Goal: Transaction & Acquisition: Purchase product/service

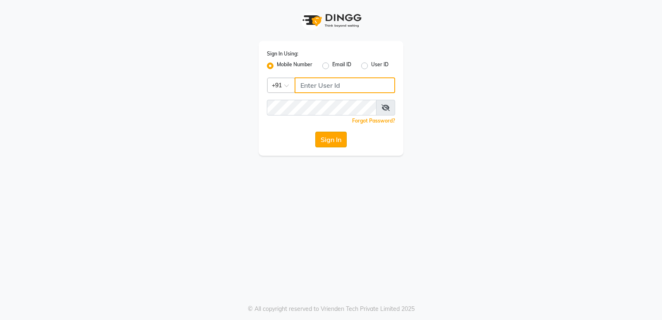
type input "7305434843"
click at [331, 135] on button "Sign In" at bounding box center [330, 140] width 31 height 16
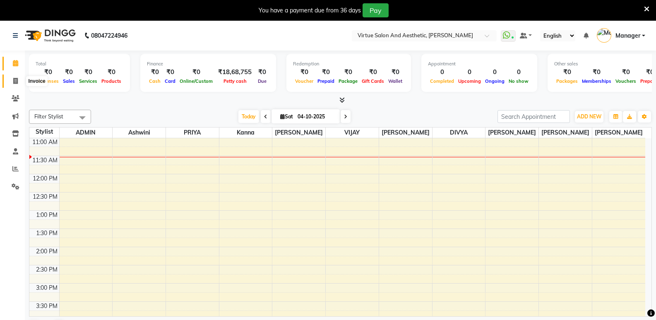
click at [14, 83] on icon at bounding box center [15, 81] width 5 height 6
select select "service"
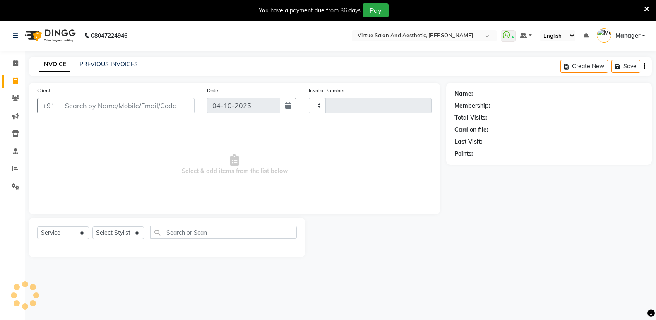
type input "1312"
select select "4611"
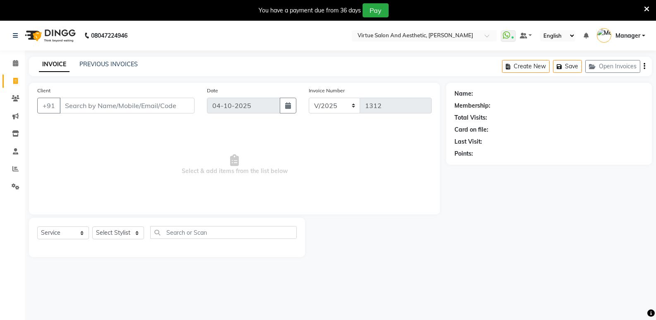
click at [129, 48] on nav "08047224946 Select Location × Virtue Salon And Aesthetic, Avadi WhatsApp Status…" at bounding box center [328, 36] width 656 height 30
click at [118, 65] on link "PREVIOUS INVOICES" at bounding box center [108, 63] width 58 height 7
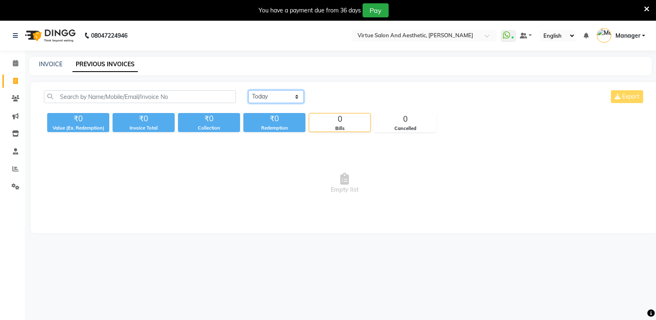
click at [258, 93] on select "Today Yesterday Custom Range" at bounding box center [275, 96] width 55 height 13
select select "yesterday"
click at [248, 90] on select "Today Yesterday Custom Range" at bounding box center [275, 96] width 55 height 13
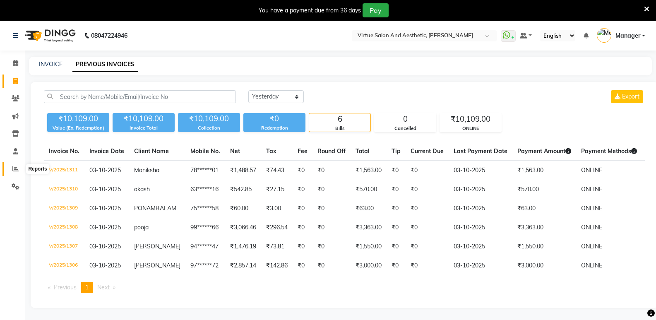
click at [12, 168] on icon at bounding box center [15, 168] width 6 height 6
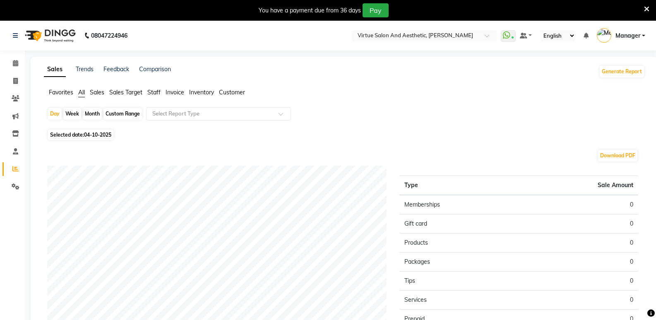
click at [97, 89] on span "Sales" at bounding box center [97, 92] width 14 height 7
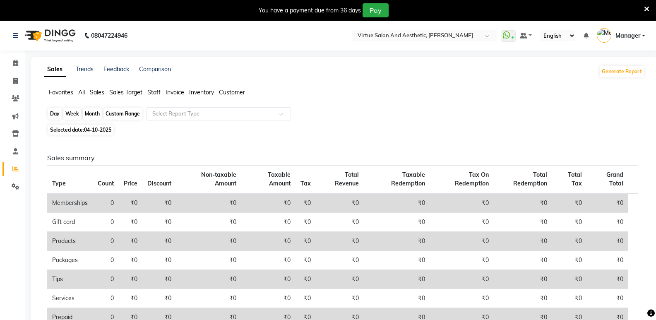
click at [54, 116] on div "Day" at bounding box center [55, 114] width 14 height 12
select select "10"
select select "2025"
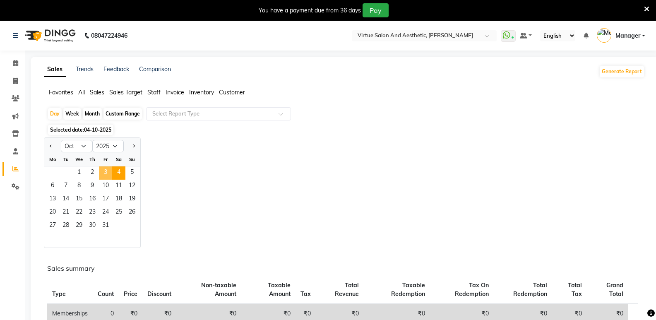
click at [104, 173] on span "3" at bounding box center [105, 172] width 13 height 13
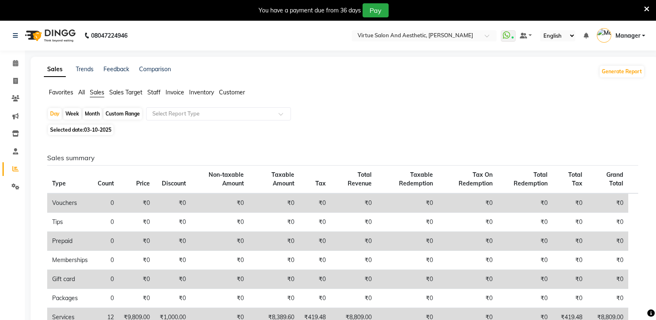
click at [153, 93] on span "Staff" at bounding box center [153, 92] width 13 height 7
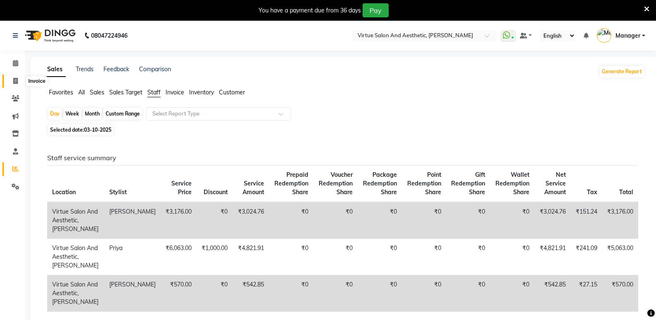
click at [10, 80] on span at bounding box center [15, 82] width 14 height 10
select select "service"
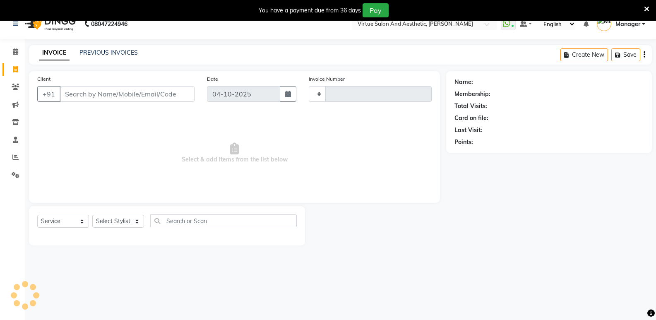
scroll to position [21, 0]
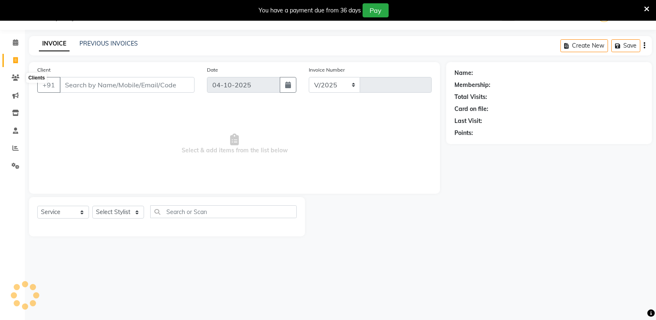
select select "4611"
type input "1312"
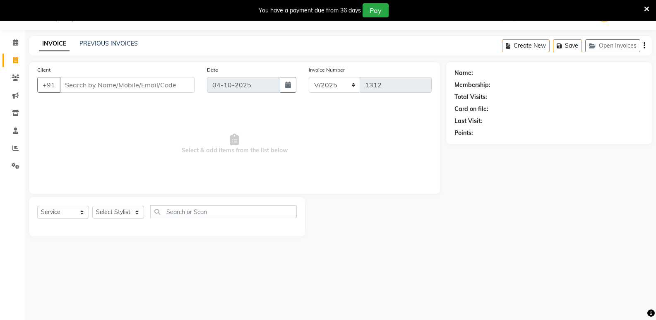
click at [137, 93] on div "Client +91" at bounding box center [116, 82] width 170 height 34
click at [139, 79] on input "Client" at bounding box center [127, 85] width 135 height 16
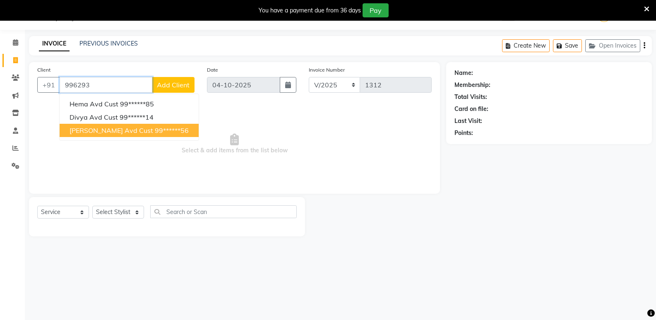
click at [117, 130] on button "latha Avd Cust 99******56" at bounding box center [129, 130] width 139 height 13
type input "99******56"
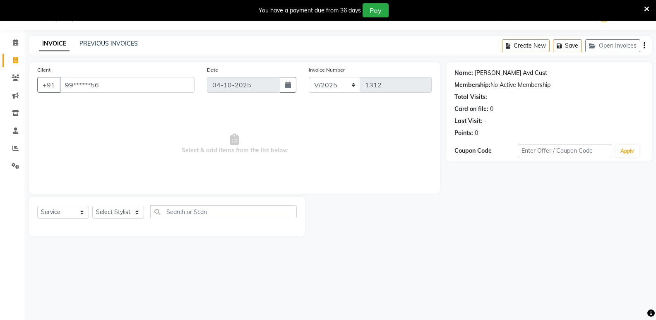
click at [489, 74] on link "Latha Avd Cust" at bounding box center [510, 73] width 72 height 9
click at [493, 73] on link "Latha Avd Cust" at bounding box center [510, 73] width 72 height 9
click at [106, 79] on input "99******56" at bounding box center [127, 85] width 135 height 16
drag, startPoint x: 114, startPoint y: 87, endPoint x: 62, endPoint y: 83, distance: 51.4
click at [62, 83] on input "99******56" at bounding box center [127, 85] width 135 height 16
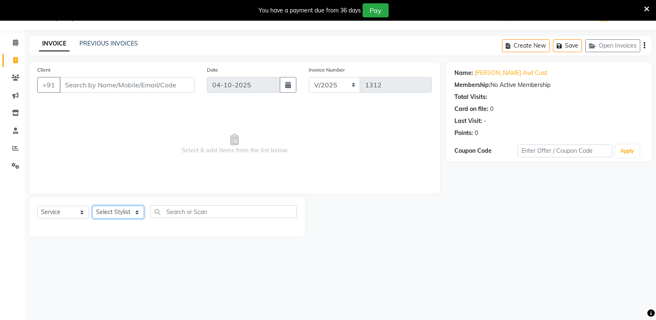
click at [105, 217] on select "Select Stylist ADMIN Ashwini ASWANI DIVYA Kanna keerthana Manager MONICA PRIYA …" at bounding box center [118, 212] width 52 height 13
click at [80, 85] on input "Client" at bounding box center [127, 85] width 135 height 16
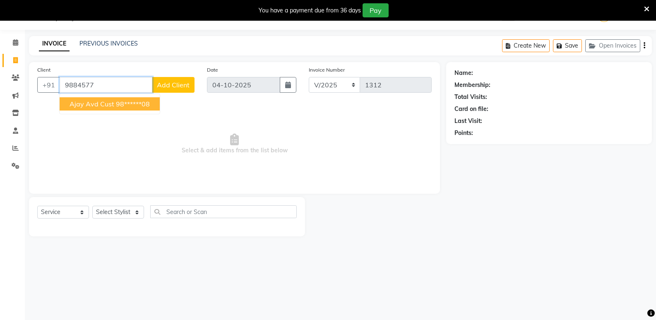
click at [115, 110] on button "Ajay Avd Cust 98******08" at bounding box center [110, 103] width 100 height 13
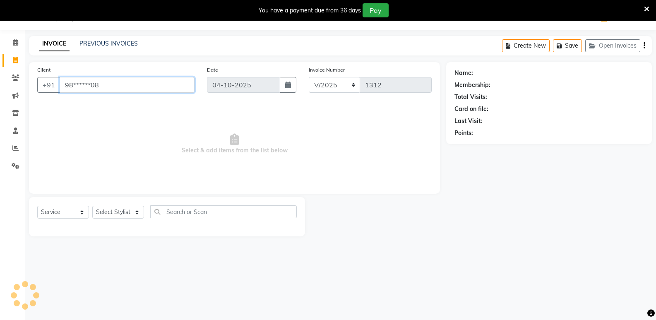
type input "98******08"
select select "1: Object"
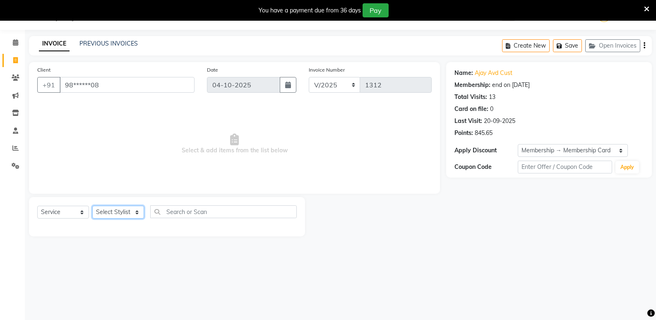
click at [100, 212] on select "Select Stylist ADMIN Ashwini ASWANI DIVYA Kanna keerthana Manager MONICA PRIYA …" at bounding box center [118, 212] width 52 height 13
select select "64178"
click at [92, 206] on select "Select Stylist ADMIN Ashwini ASWANI DIVYA Kanna keerthana Manager MONICA PRIYA …" at bounding box center [118, 212] width 52 height 13
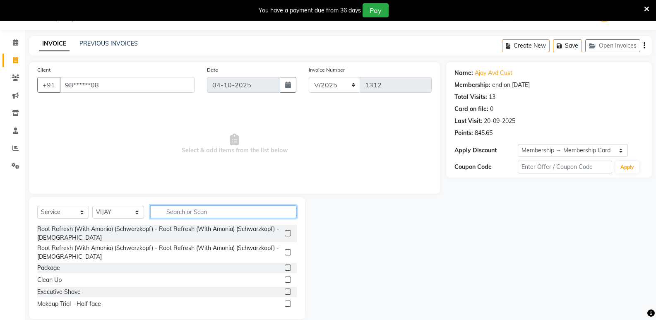
click at [184, 213] on input "text" at bounding box center [223, 211] width 146 height 13
click at [184, 208] on input "text" at bounding box center [223, 211] width 146 height 13
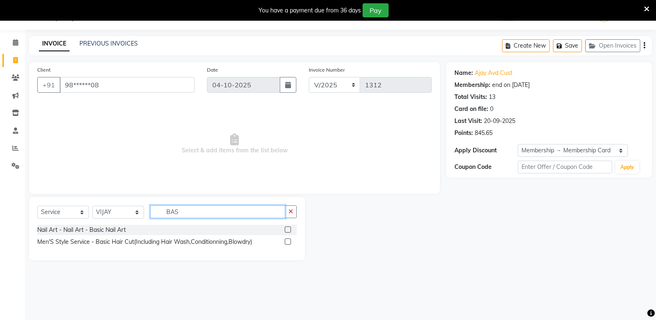
type input "BAS"
click at [285, 240] on label at bounding box center [288, 241] width 6 height 6
click at [285, 240] on input "checkbox" at bounding box center [287, 241] width 5 height 5
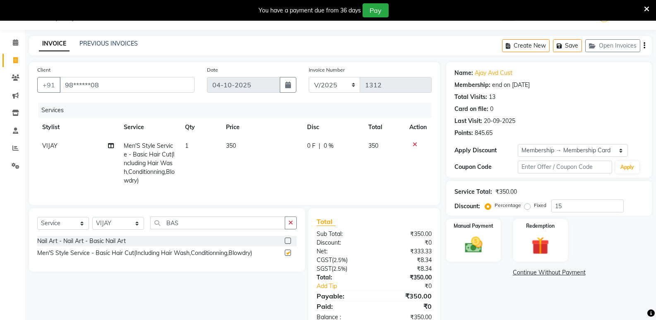
checkbox input "false"
click at [246, 155] on td "350" at bounding box center [261, 162] width 81 height 53
select select "64178"
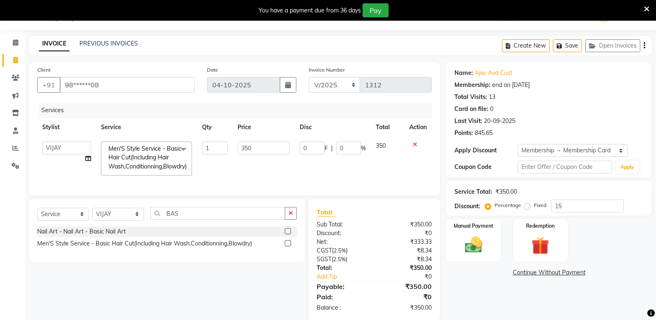
click at [288, 246] on label at bounding box center [288, 243] width 6 height 6
click at [288, 246] on input "checkbox" at bounding box center [287, 243] width 5 height 5
checkbox input "true"
type input "52.5"
type input "15"
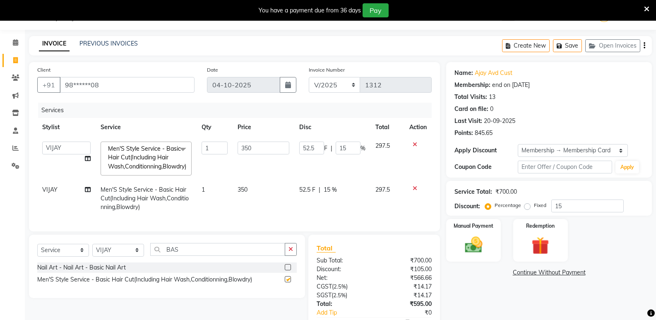
checkbox input "false"
click at [213, 256] on input "BAS" at bounding box center [217, 249] width 135 height 13
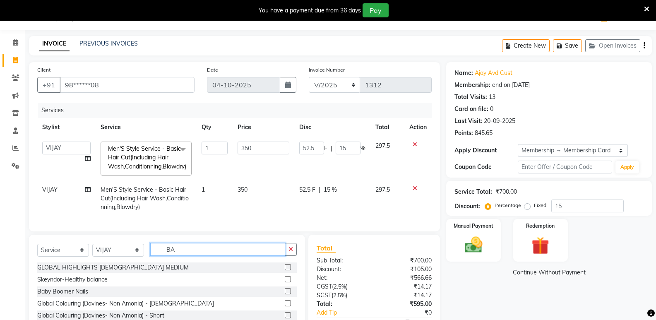
type input "B"
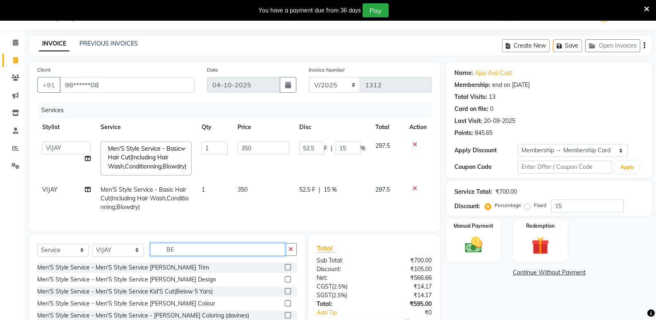
type input "BE"
click at [285, 282] on label at bounding box center [288, 279] width 6 height 6
click at [285, 282] on input "checkbox" at bounding box center [287, 279] width 5 height 5
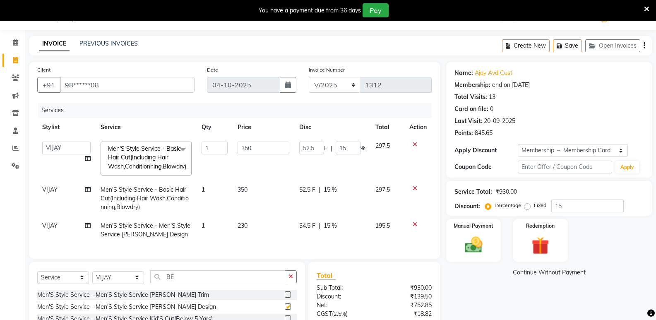
checkbox input "false"
click at [569, 203] on input "15" at bounding box center [587, 205] width 72 height 13
type input "1"
type input "3.5"
type input "1"
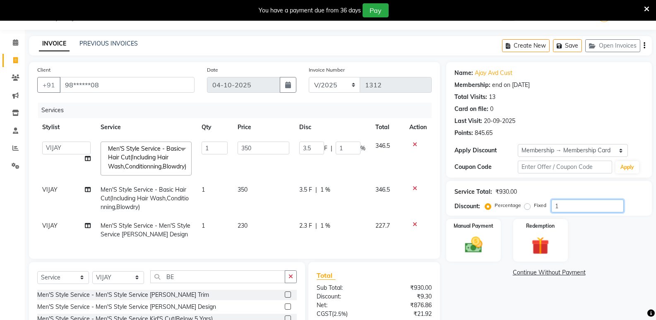
type input "0"
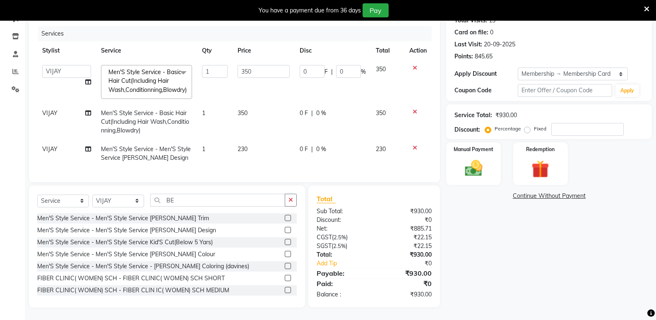
click at [565, 242] on div "Name: Ajay Avd Cust Membership: end on 17-05-2026 Total Visits: 13 Card on file…" at bounding box center [552, 147] width 212 height 322
click at [0, 245] on div "Calendar Invoice Clients Marketing Inventory Staff Reports Settings Completed I…" at bounding box center [56, 127] width 112 height 360
click at [55, 109] on span "VIJAY" at bounding box center [49, 112] width 15 height 7
select select "64178"
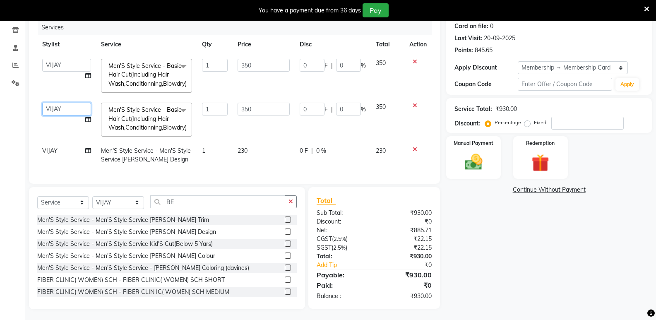
click at [55, 105] on select "ADMIN Ashwini ASWANI DIVYA Kanna keerthana Manager MONICA PRIYA sasi VASANTHI V…" at bounding box center [66, 109] width 49 height 13
select select "90671"
click at [469, 165] on img at bounding box center [472, 161] width 29 height 21
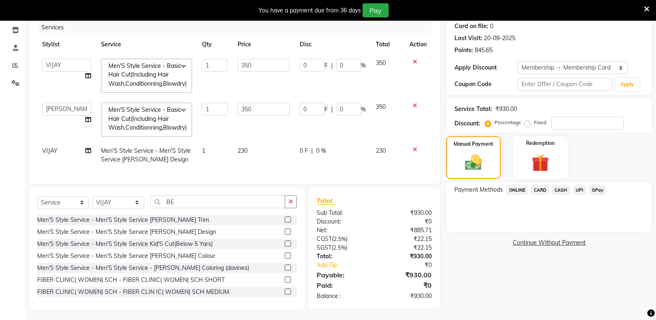
click at [536, 189] on span "CARD" at bounding box center [540, 190] width 18 height 10
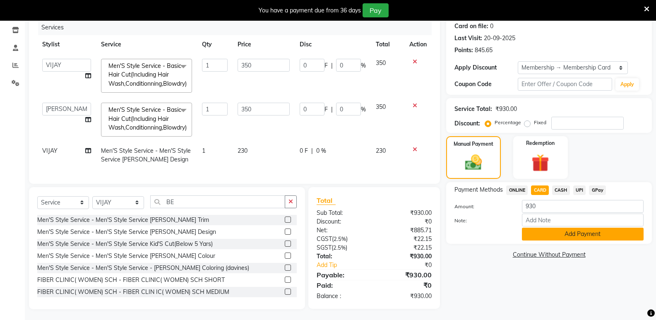
click at [540, 239] on button "Add Payment" at bounding box center [583, 233] width 122 height 13
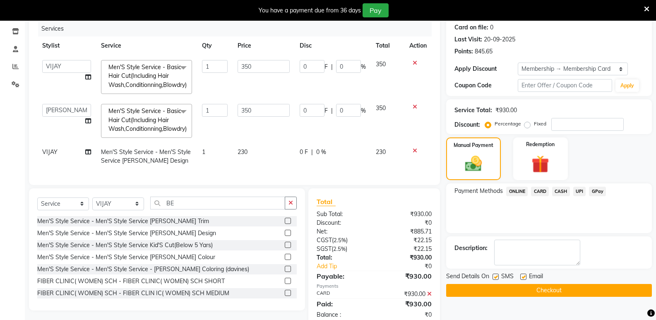
scroll to position [169, 0]
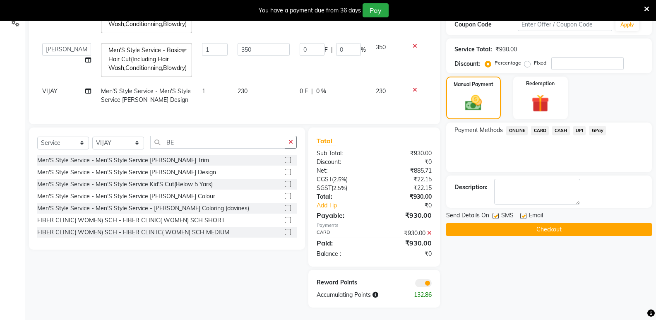
click at [461, 228] on button "Checkout" at bounding box center [549, 229] width 206 height 13
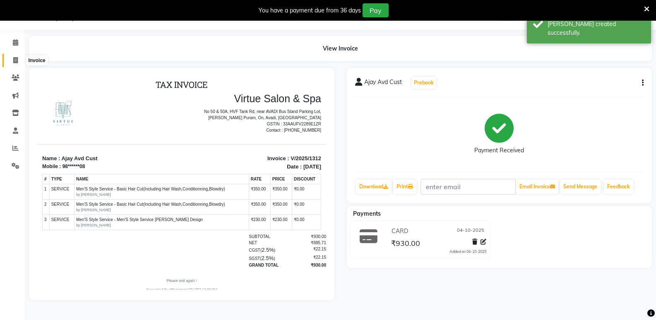
drag, startPoint x: 14, startPoint y: 62, endPoint x: 25, endPoint y: 62, distance: 11.2
click at [15, 62] on icon at bounding box center [15, 60] width 5 height 6
select select "service"
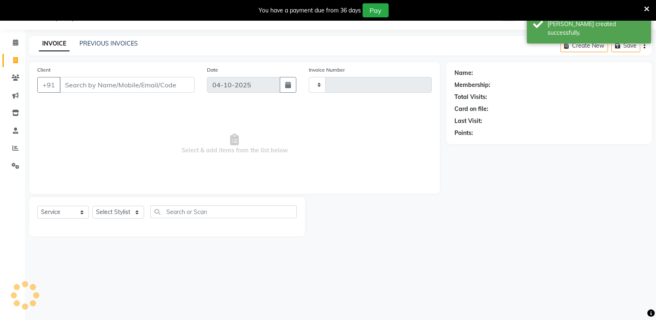
type input "1313"
select select "4611"
click at [92, 85] on input "Client" at bounding box center [127, 85] width 135 height 16
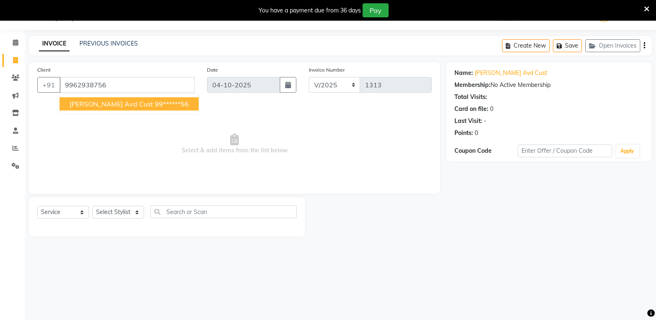
click at [89, 104] on span "latha Avd Cust" at bounding box center [111, 104] width 84 height 8
type input "99******56"
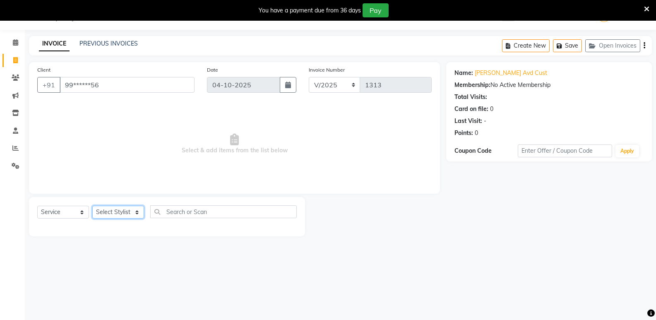
click at [112, 214] on select "Select Stylist ADMIN Ashwini ASWANI DIVYA Kanna keerthana Manager MONICA PRIYA …" at bounding box center [118, 212] width 52 height 13
select select "90679"
click at [92, 206] on select "Select Stylist ADMIN Ashwini ASWANI DIVYA Kanna keerthana Manager MONICA PRIYA …" at bounding box center [118, 212] width 52 height 13
click at [186, 214] on input "text" at bounding box center [223, 211] width 146 height 13
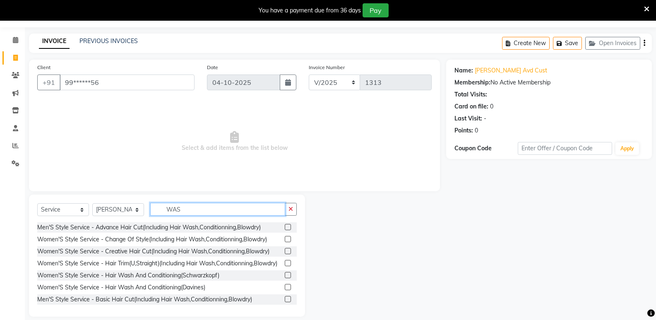
scroll to position [32, 0]
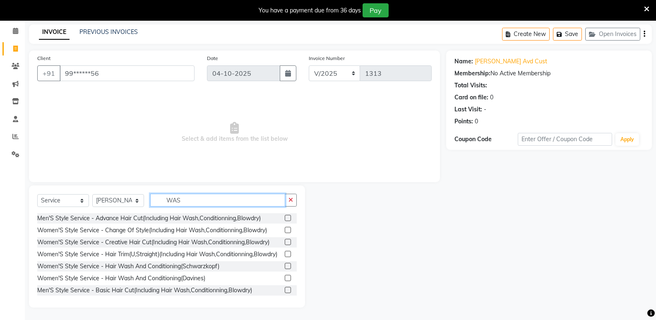
type input "WAS"
click at [285, 269] on label at bounding box center [288, 266] width 6 height 6
click at [285, 269] on input "checkbox" at bounding box center [287, 265] width 5 height 5
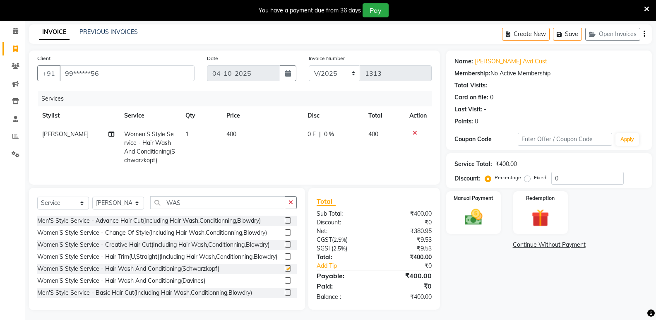
checkbox input "false"
click at [258, 132] on td "400" at bounding box center [261, 147] width 81 height 45
select select "90679"
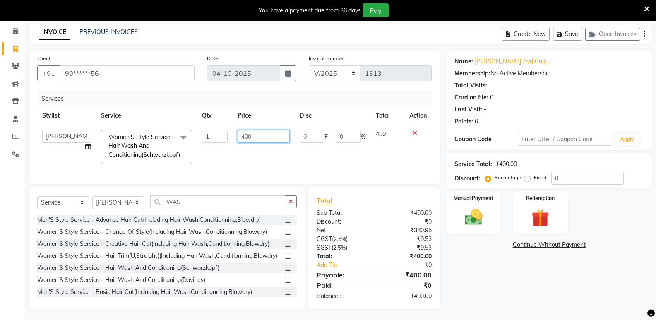
click at [259, 137] on input "400" at bounding box center [263, 136] width 52 height 13
type input "4"
type input "600"
click at [184, 208] on input "WAS" at bounding box center [217, 201] width 135 height 13
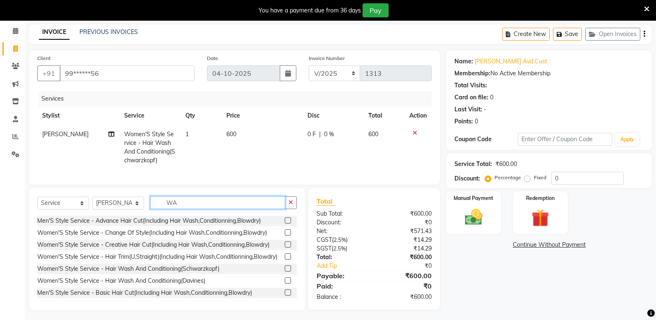
type input "W"
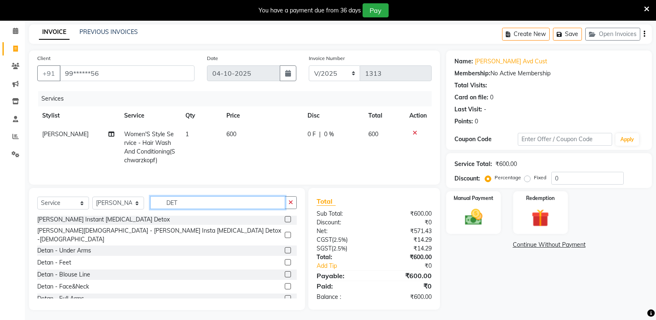
scroll to position [33, 0]
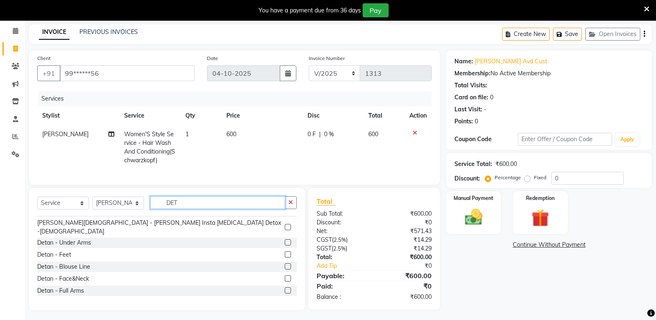
type input "DET"
click at [285, 278] on label at bounding box center [288, 278] width 6 height 6
click at [285, 278] on input "checkbox" at bounding box center [287, 278] width 5 height 5
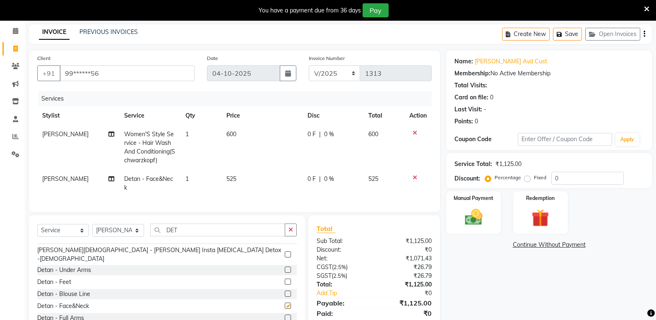
checkbox input "false"
click at [236, 178] on td "525" at bounding box center [261, 183] width 81 height 27
select select "90679"
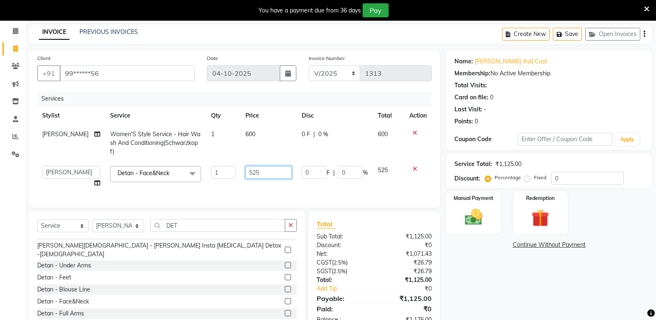
click at [266, 173] on input "525" at bounding box center [268, 172] width 46 height 13
type input "5"
type input "800"
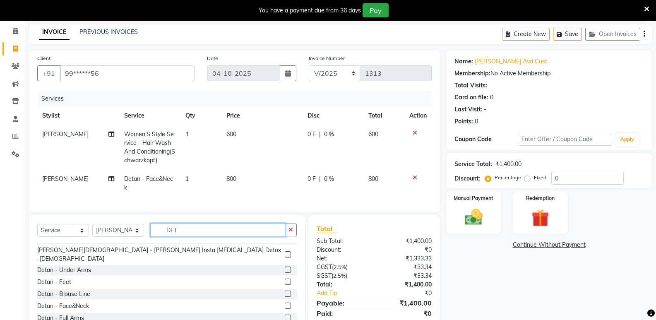
click at [201, 231] on input "DET" at bounding box center [217, 229] width 135 height 13
type input "D"
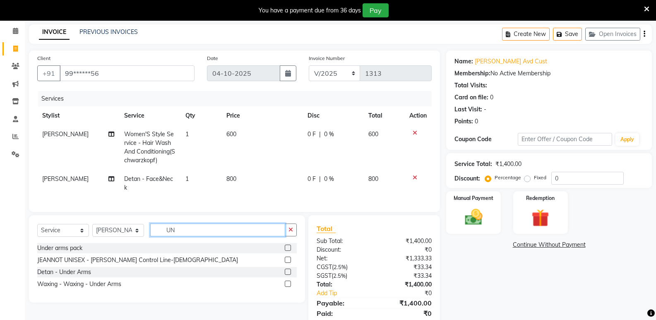
scroll to position [0, 0]
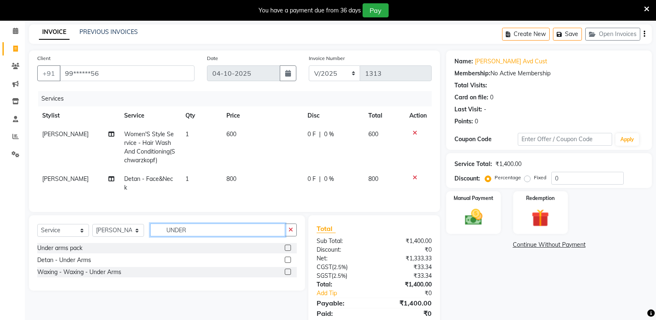
type input "UNDER"
click at [288, 275] on label at bounding box center [288, 271] width 6 height 6
click at [288, 275] on input "checkbox" at bounding box center [287, 271] width 5 height 5
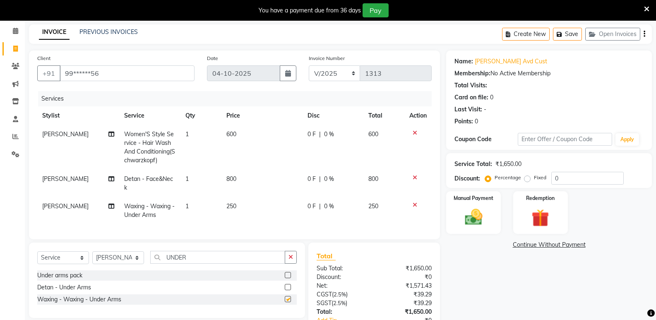
checkbox input "false"
click at [248, 217] on td "250" at bounding box center [261, 210] width 81 height 27
select select "90679"
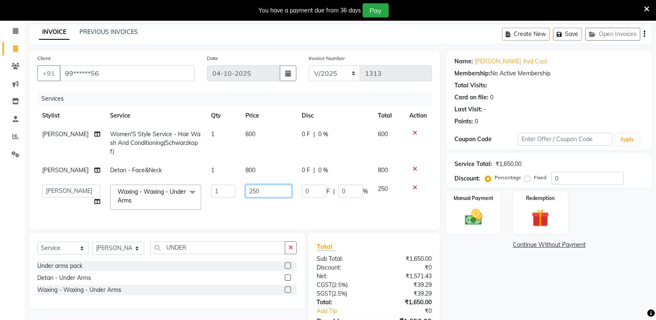
click at [261, 189] on input "250" at bounding box center [268, 190] width 46 height 13
type input "2"
type input "5"
type input "300"
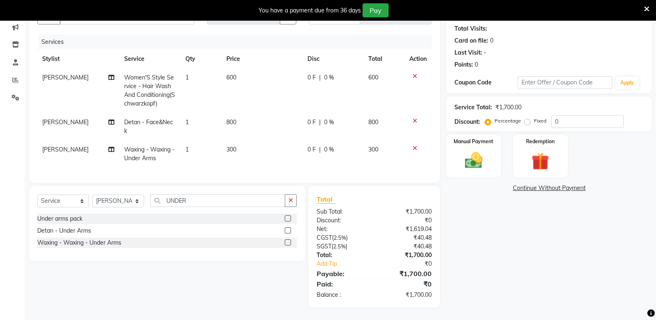
scroll to position [95, 0]
click at [458, 153] on div "Manual Payment" at bounding box center [473, 156] width 57 height 44
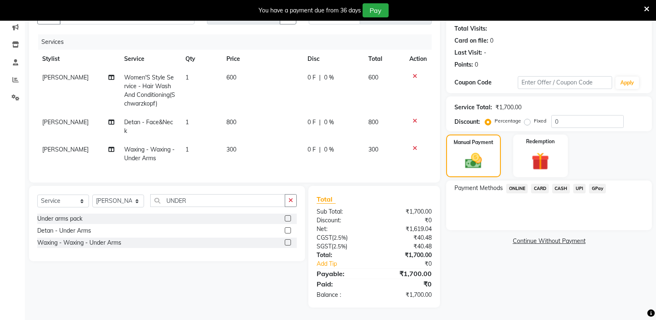
click at [537, 184] on span "CARD" at bounding box center [540, 189] width 18 height 10
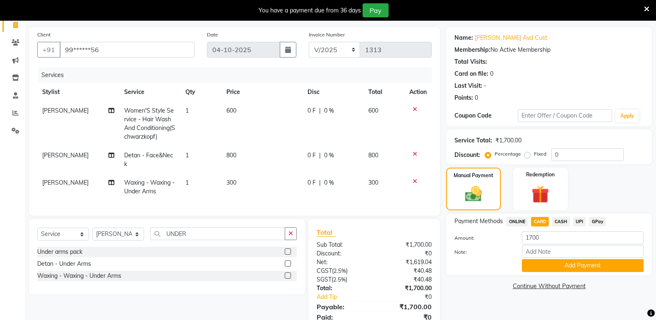
scroll to position [54, 0]
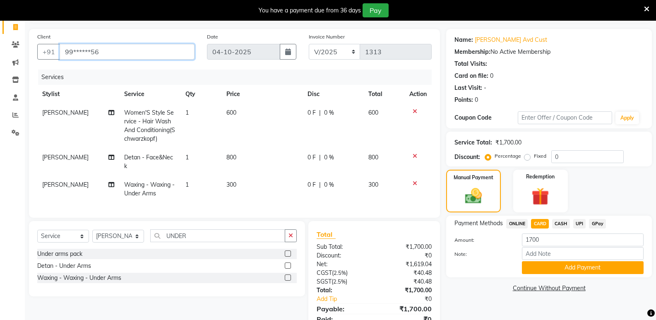
click at [119, 51] on input "99******56" at bounding box center [127, 52] width 135 height 16
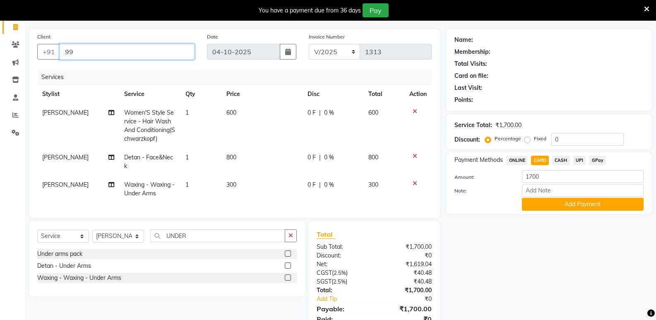
type input "9"
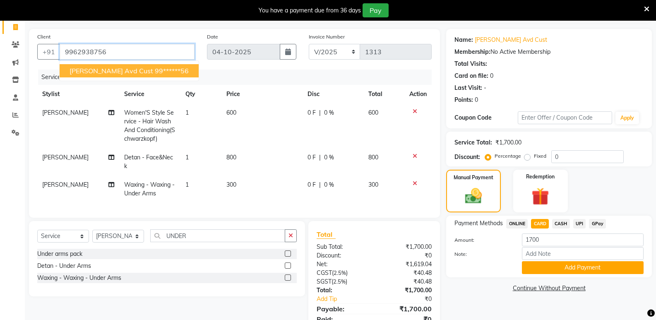
click at [119, 51] on input "9962938756" at bounding box center [127, 52] width 135 height 16
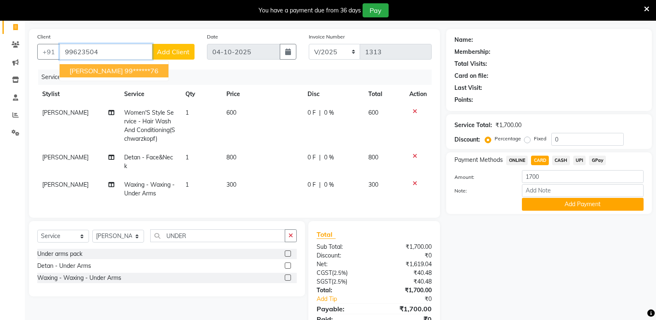
click at [124, 72] on ngb-highlight "99******76" at bounding box center [141, 71] width 34 height 8
type input "99******76"
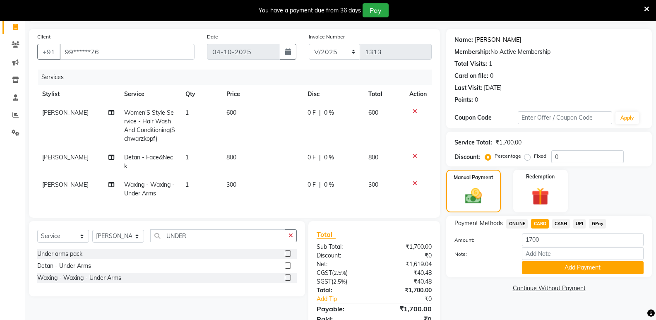
click at [485, 40] on link "Latha" at bounding box center [497, 40] width 46 height 9
click at [546, 267] on button "Add Payment" at bounding box center [583, 267] width 122 height 13
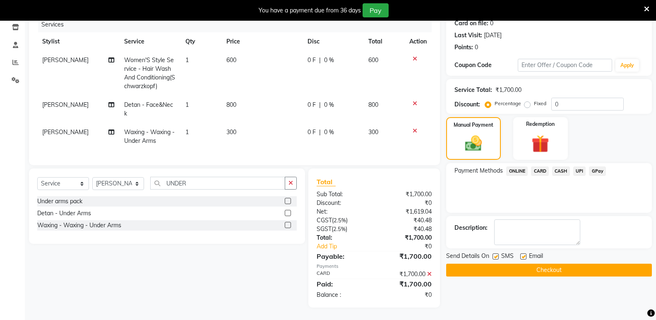
scroll to position [112, 0]
click at [507, 269] on button "Checkout" at bounding box center [549, 269] width 206 height 13
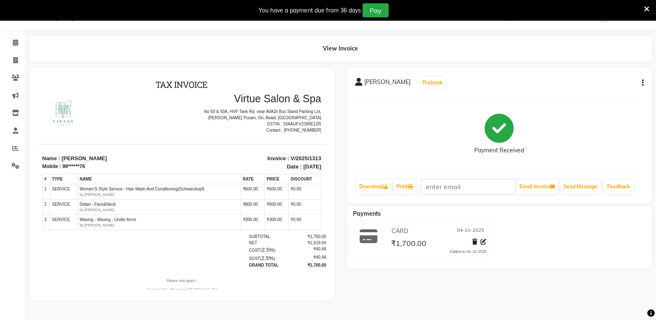
click at [642, 83] on icon "button" at bounding box center [642, 83] width 2 height 0
click at [578, 86] on div "Edit Item Staff" at bounding box center [587, 83] width 85 height 10
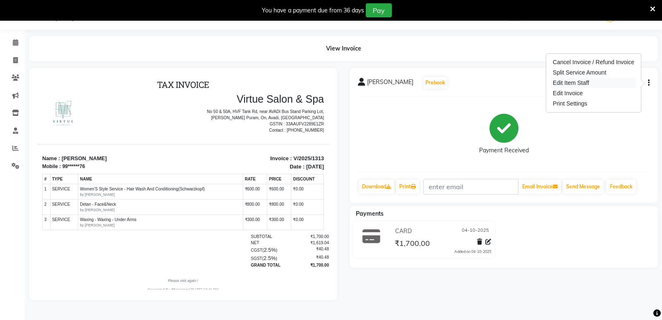
select select
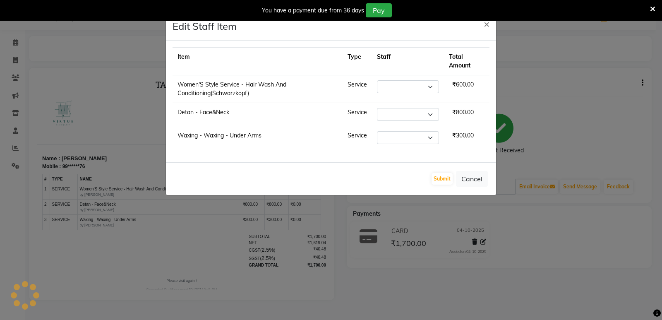
select select "90679"
click at [405, 139] on select "Select ADMIN Ashwini ASWANI DIVYA Kanna keerthana Manager MONICA PRIYA sasi VAS…" at bounding box center [408, 137] width 62 height 13
select select "44177"
click at [377, 131] on select "Select ADMIN Ashwini ASWANI DIVYA Kanna keerthana Manager MONICA PRIYA sasi VAS…" at bounding box center [408, 137] width 62 height 13
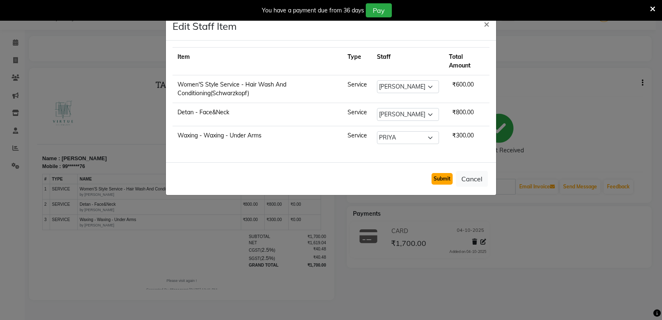
click at [441, 181] on button "Submit" at bounding box center [441, 179] width 21 height 12
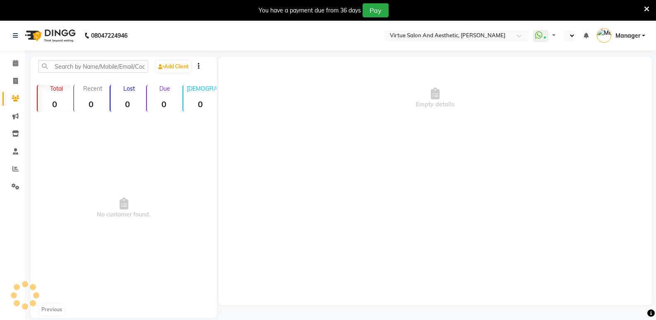
select select "en"
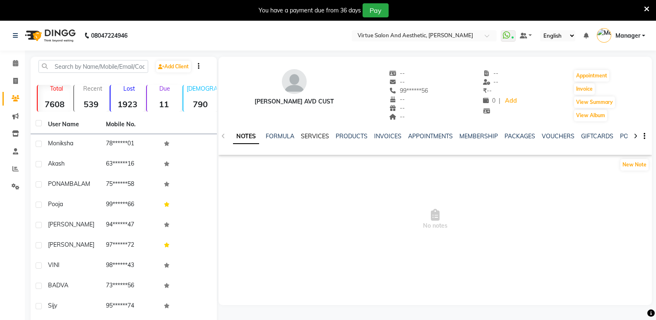
click at [306, 138] on link "SERVICES" at bounding box center [315, 135] width 28 height 7
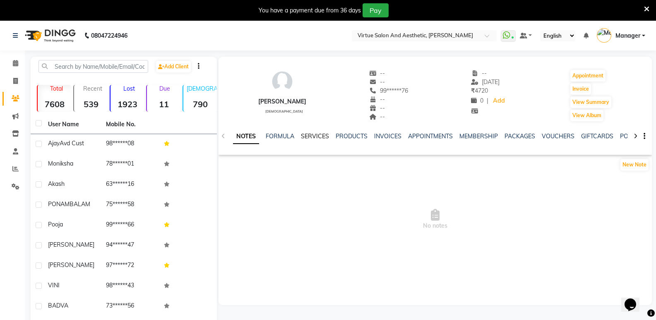
click at [315, 135] on link "SERVICES" at bounding box center [315, 135] width 28 height 7
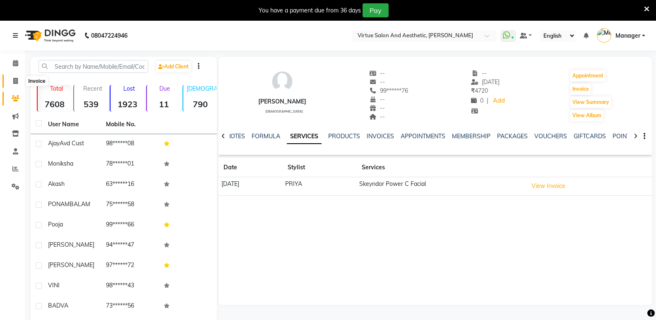
click at [18, 82] on span at bounding box center [15, 82] width 14 height 10
select select "service"
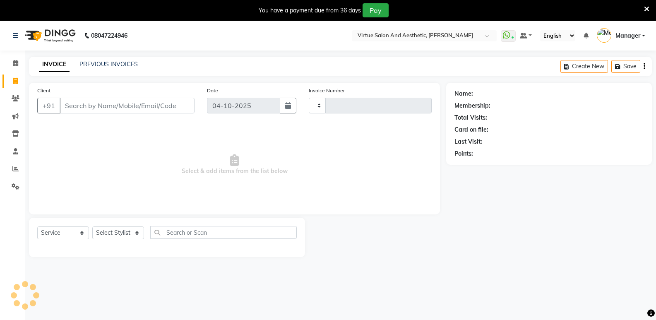
scroll to position [21, 0]
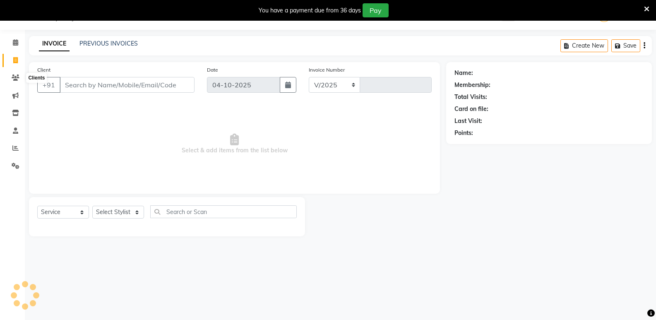
select select "4611"
type input "1314"
